Goal: Task Accomplishment & Management: Use online tool/utility

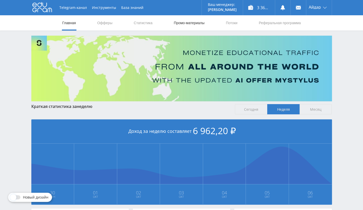
click at [183, 24] on link "Промо-материалы" at bounding box center [189, 22] width 32 height 15
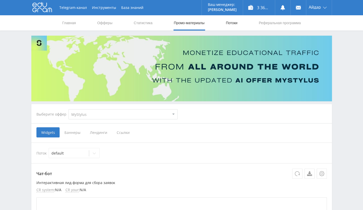
click at [233, 22] on link "Потоки" at bounding box center [231, 22] width 13 height 15
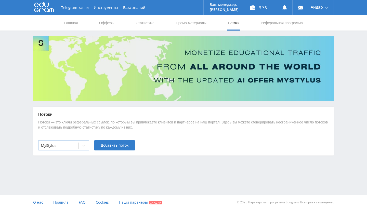
click at [63, 141] on div "MyStylus" at bounding box center [63, 146] width 51 height 10
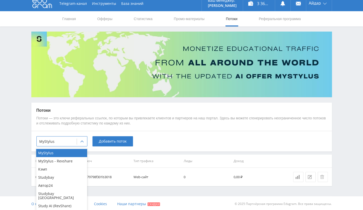
scroll to position [5, 0]
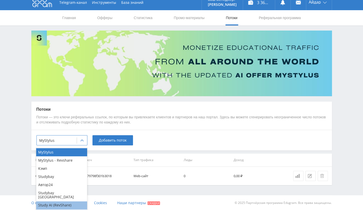
click at [60, 202] on div "Study AI (RevShare)" at bounding box center [61, 206] width 51 height 8
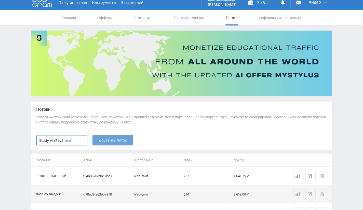
click at [114, 141] on span "Добавить поток" at bounding box center [113, 141] width 28 height 4
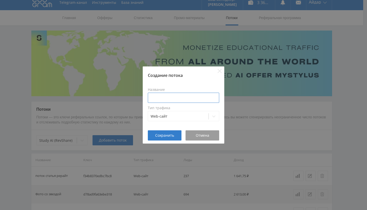
click at [166, 100] on input at bounding box center [183, 98] width 71 height 10
type input "Ген фото СТ"
click at [169, 135] on span "Сохранить" at bounding box center [164, 136] width 19 height 4
click at [163, 135] on span "Сохранить" at bounding box center [164, 136] width 19 height 4
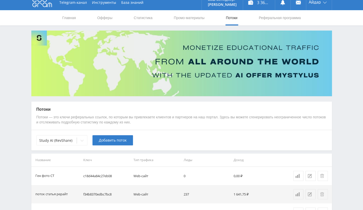
drag, startPoint x: 186, startPoint y: 19, endPoint x: 175, endPoint y: 40, distance: 23.3
click at [186, 19] on link "Промо-материалы" at bounding box center [189, 17] width 32 height 15
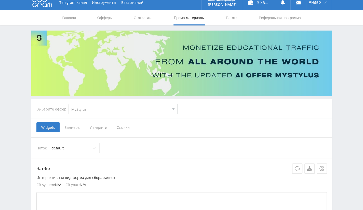
drag, startPoint x: 111, startPoint y: 119, endPoint x: 118, endPoint y: 114, distance: 8.2
click at [120, 112] on select "MyStylus MyStylus - Revshare Кэмп Studybay Автор24 Studybay [GEOGRAPHIC_DATA] S…" at bounding box center [123, 109] width 109 height 10
select select "376"
click at [69, 104] on select "MyStylus MyStylus - Revshare Кэмп Studybay Автор24 Studybay [GEOGRAPHIC_DATA] S…" at bounding box center [123, 109] width 109 height 10
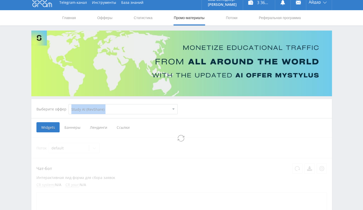
select select "376"
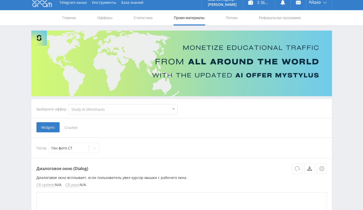
click at [123, 124] on div "Widgets Ссылки" at bounding box center [181, 127] width 291 height 10
click at [71, 126] on span "Ссылки" at bounding box center [71, 127] width 23 height 10
click at [0, 0] on input "Ссылки" at bounding box center [0, 0] width 0 height 0
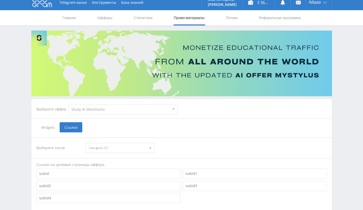
scroll to position [82, 0]
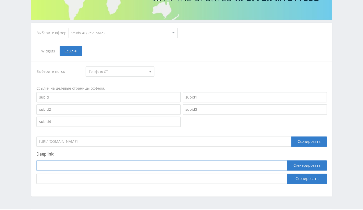
click at [82, 163] on input at bounding box center [161, 166] width 251 height 10
paste input "[URL]"
type input "[URL]"
click at [298, 165] on button "Сгенерировать" at bounding box center [307, 166] width 40 height 10
click at [303, 180] on button "Скопировать" at bounding box center [307, 179] width 40 height 10
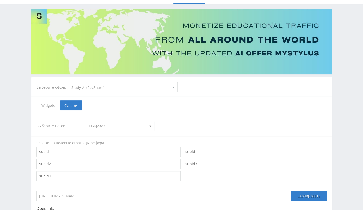
scroll to position [0, 0]
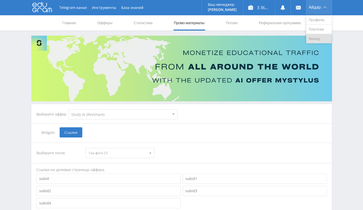
click at [319, 40] on link "Выход" at bounding box center [320, 38] width 26 height 9
